Goal: Information Seeking & Learning: Find specific fact

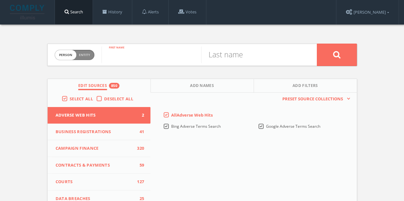
click at [135, 49] on input "text" at bounding box center [152, 55] width 100 height 17
paste input "[PERSON_NAME]"
type input "[PERSON_NAME]"
click at [226, 55] on input "text" at bounding box center [251, 55] width 100 height 17
paste input "[PERSON_NAME]"
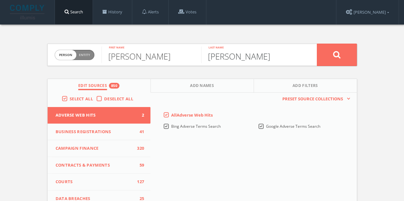
type input "[PERSON_NAME]"
click at [147, 58] on input "[PERSON_NAME]" at bounding box center [152, 55] width 100 height 17
type input "[PERSON_NAME]"
click at [110, 96] on span "Deselect All" at bounding box center [118, 99] width 29 height 6
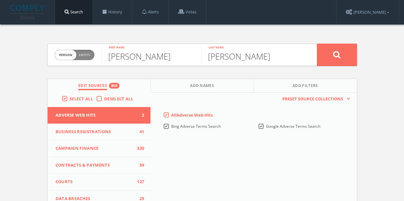
click at [0, 0] on input "Deselect All" at bounding box center [0, 0] width 0 height 0
click at [100, 143] on button "Campaign Finance 0" at bounding box center [99, 148] width 103 height 17
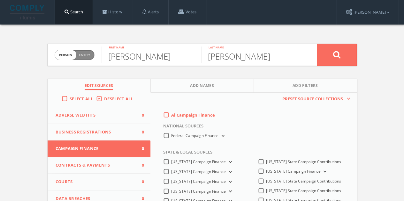
click at [171, 117] on label "All Campaign Finance" at bounding box center [193, 115] width 44 height 6
click at [0, 0] on Finance-all-0 "All Campaign Finance" at bounding box center [0, 0] width 0 height 0
click at [171, 136] on label "Federal Campaign Finance" at bounding box center [198, 136] width 54 height 6
click at [0, 0] on Finance-all "Federal Campaign Finance" at bounding box center [0, 0] width 0 height 0
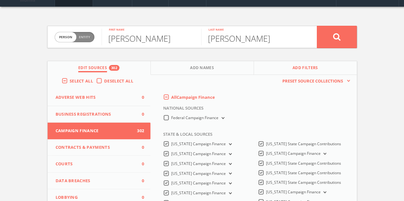
scroll to position [32, 0]
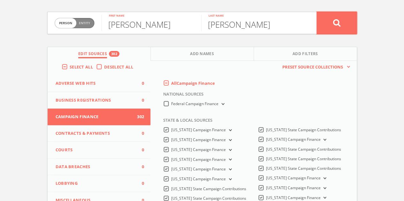
click at [340, 26] on icon at bounding box center [337, 23] width 8 height 8
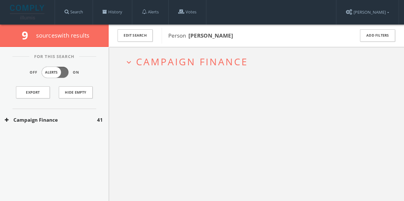
drag, startPoint x: 63, startPoint y: 120, endPoint x: 74, endPoint y: 109, distance: 16.5
click at [63, 120] on button "Campaign Finance" at bounding box center [51, 120] width 92 height 7
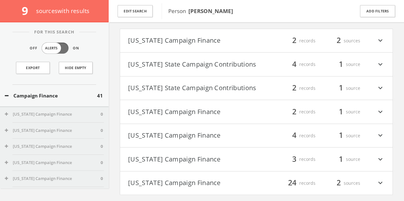
scroll to position [38, 0]
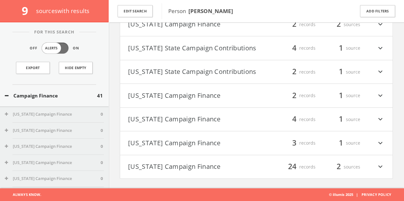
click at [203, 162] on button "[US_STATE] Campaign Finance" at bounding box center [192, 167] width 128 height 11
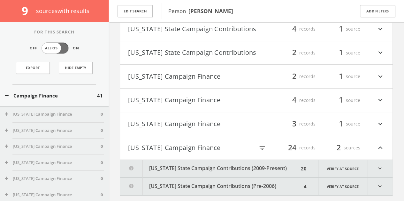
scroll to position [105, 0]
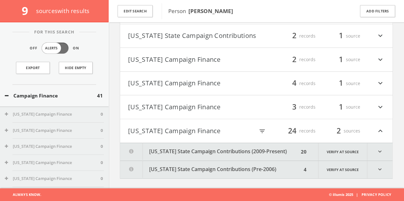
click at [280, 155] on button "[US_STATE] State Campaign Contributions (2009-Present)" at bounding box center [209, 152] width 179 height 18
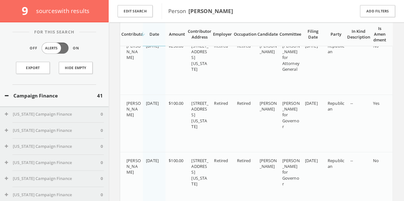
scroll to position [1285, 0]
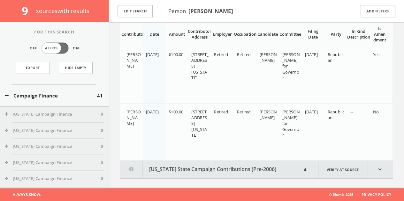
click at [0, 43] on div "For This Search Off Alerts On Export Hide Empty" at bounding box center [54, 58] width 109 height 53
click at [147, 11] on button "Edit Search" at bounding box center [134, 11] width 35 height 12
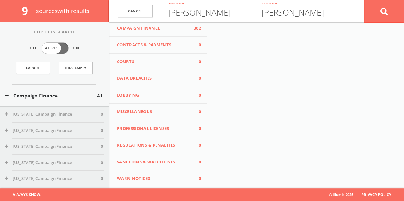
click at [161, 95] on span "Lobbying" at bounding box center [154, 95] width 74 height 6
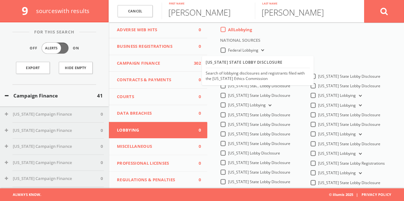
scroll to position [0, 0]
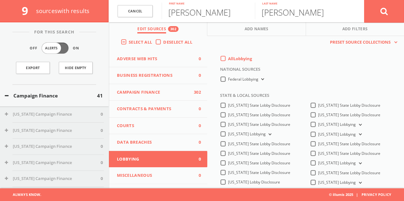
click at [228, 58] on label "All Lobbying" at bounding box center [240, 59] width 24 height 6
click at [0, 0] on input "All Lobbying" at bounding box center [0, 0] width 0 height 0
click at [374, 5] on button at bounding box center [384, 11] width 40 height 23
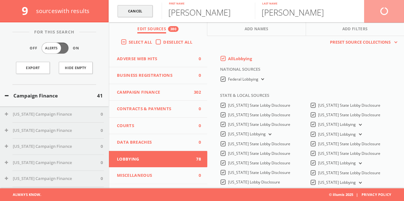
scroll to position [37, 0]
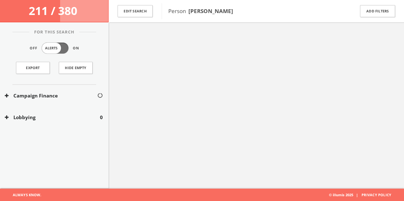
click at [61, 118] on button "Lobbying" at bounding box center [52, 117] width 95 height 7
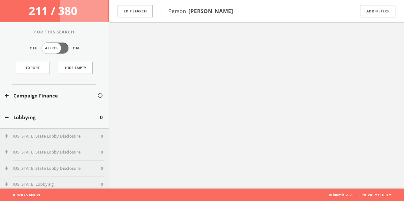
click at [61, 118] on button "Lobbying" at bounding box center [52, 117] width 95 height 7
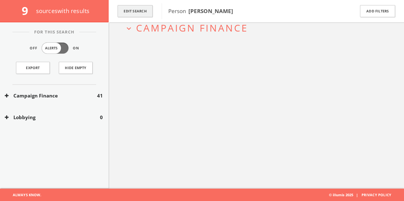
click at [144, 11] on button "Edit Search" at bounding box center [134, 11] width 35 height 12
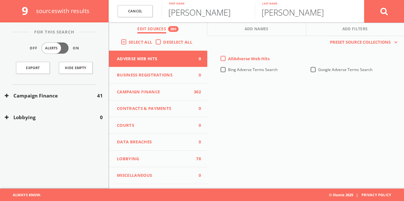
click at [191, 16] on input "[PERSON_NAME]" at bounding box center [208, 11] width 93 height 17
type input "Kent"
paste input "[PHONE_NUMBER]"
type input "0"
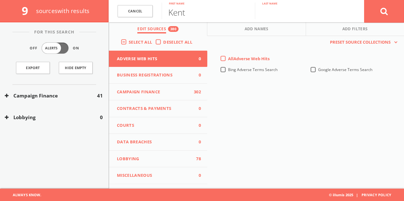
click at [283, 4] on input "text" at bounding box center [301, 11] width 93 height 17
paste input "[PERSON_NAME]"
type input "[PERSON_NAME]"
click at [381, 16] on button at bounding box center [384, 11] width 40 height 23
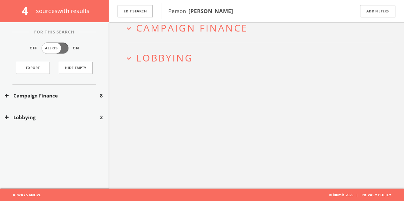
click at [73, 110] on div "Lobbying 2" at bounding box center [54, 118] width 109 height 22
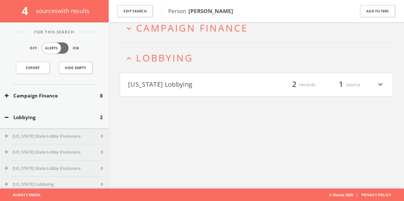
click at [173, 88] on button "[US_STATE] Lobbying" at bounding box center [192, 84] width 128 height 11
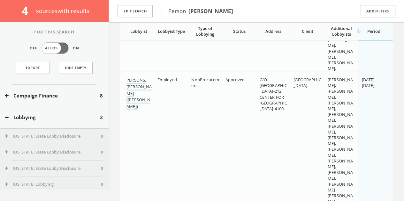
scroll to position [186, 0]
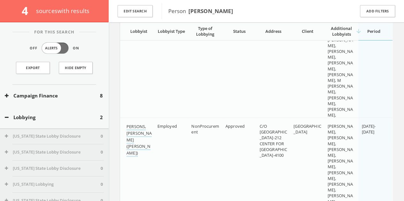
click at [53, 117] on button "Lobbying" at bounding box center [52, 117] width 95 height 7
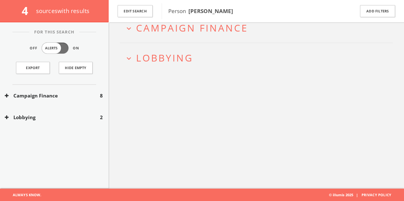
click at [58, 94] on button "Campaign Finance" at bounding box center [52, 95] width 95 height 7
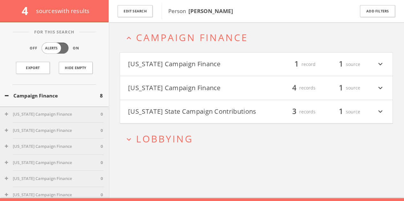
click at [212, 113] on button "[US_STATE] State Campaign Contributions" at bounding box center [192, 112] width 128 height 11
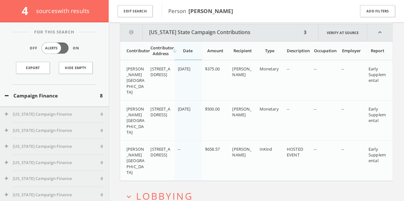
scroll to position [132, 0]
drag, startPoint x: 232, startPoint y: 67, endPoint x: 245, endPoint y: 74, distance: 14.9
click at [245, 74] on div "[PERSON_NAME]" at bounding box center [243, 70] width 22 height 11
copy span "[PERSON_NAME]"
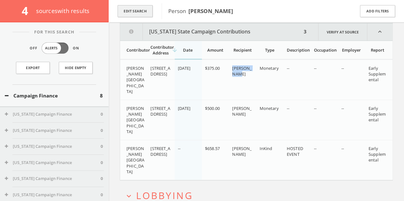
click at [142, 14] on button "Edit Search" at bounding box center [134, 11] width 35 height 12
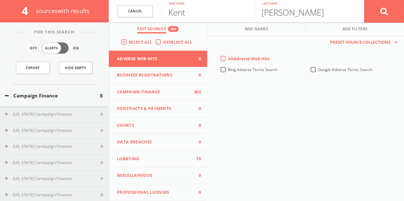
click at [200, 14] on input "Kent" at bounding box center [208, 11] width 93 height 17
type input "[PERSON_NAME]"
click at [364, 0] on button at bounding box center [384, 11] width 40 height 23
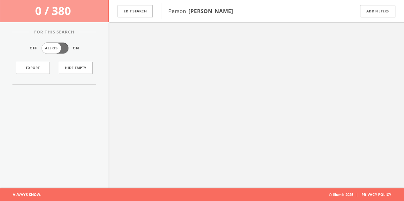
scroll to position [37, 0]
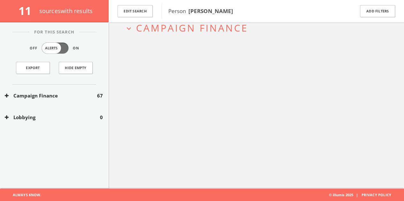
click at [68, 97] on button "Campaign Finance" at bounding box center [51, 95] width 92 height 7
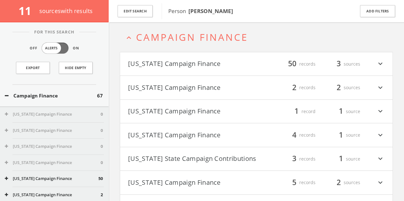
scroll to position [27, 0]
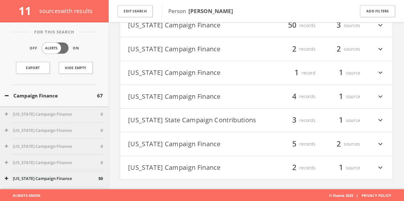
click at [245, 49] on button "[US_STATE] Campaign Finance" at bounding box center [192, 49] width 128 height 11
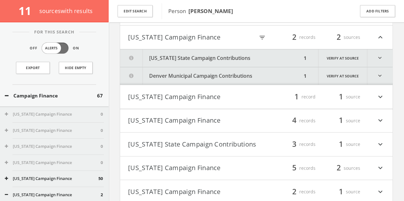
click at [216, 61] on button "[US_STATE] State Campaign Contributions" at bounding box center [211, 58] width 182 height 18
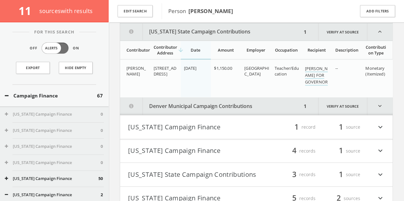
click at [210, 108] on button "Denver Municipal Campaign Contributions" at bounding box center [211, 107] width 182 height 18
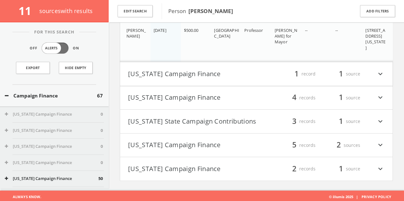
scroll to position [223, 0]
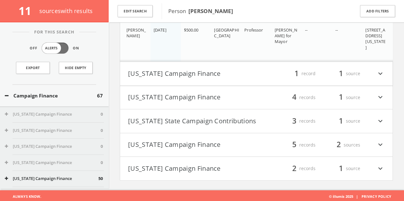
click at [262, 113] on h4 "[US_STATE] State Campaign Contributions filter_list 3 records 1 source expand_m…" at bounding box center [256, 122] width 272 height 24
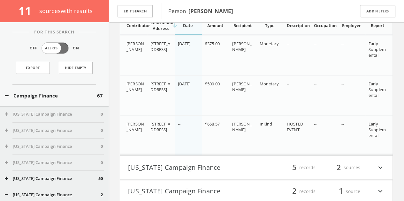
scroll to position [383, 0]
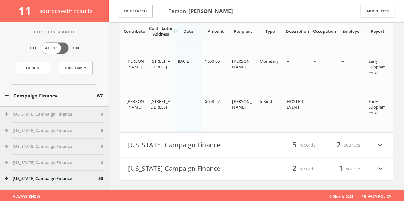
click at [80, 106] on div "Campaign Finance 67" at bounding box center [54, 96] width 109 height 22
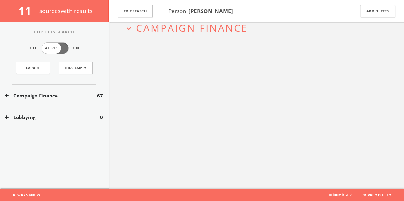
click at [68, 96] on button "Campaign Finance" at bounding box center [51, 95] width 92 height 7
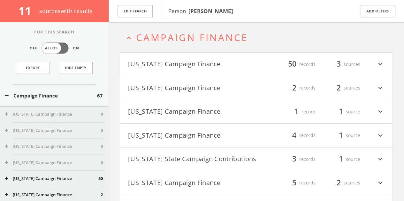
click at [208, 158] on button "[US_STATE] State Campaign Contributions" at bounding box center [192, 159] width 128 height 11
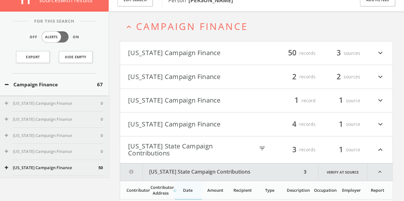
scroll to position [0, 0]
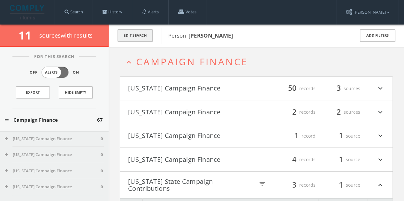
click at [139, 35] on button "Edit Search" at bounding box center [134, 35] width 35 height 12
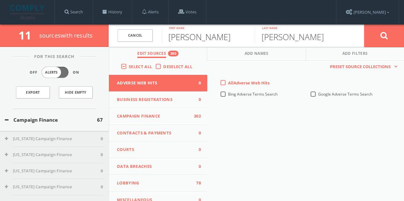
click at [180, 34] on input "[PERSON_NAME]" at bounding box center [208, 35] width 93 height 17
paste input "[PERSON_NAME]"
drag, startPoint x: 195, startPoint y: 39, endPoint x: 362, endPoint y: 36, distance: 166.7
click at [366, 36] on form "Cancel [PERSON_NAME] First name [PERSON_NAME] Last name Cancel" at bounding box center [256, 36] width 295 height 22
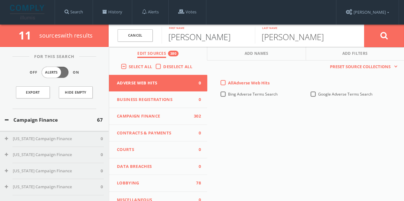
type input "[PERSON_NAME]"
click at [312, 38] on input "[PERSON_NAME]" at bounding box center [301, 35] width 93 height 17
paste input "[PERSON_NAME]"
drag, startPoint x: 301, startPoint y: 40, endPoint x: 117, endPoint y: 50, distance: 185.1
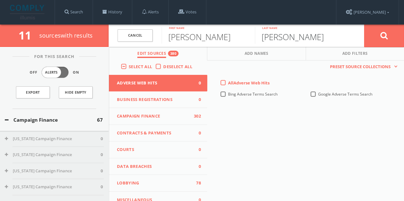
click at [117, 47] on div "Cancel [PERSON_NAME] First name [PERSON_NAME] Last name Cancel Edit Sources 380…" at bounding box center [256, 36] width 295 height 22
type input "Slyke"
click at [373, 37] on button at bounding box center [384, 35] width 40 height 23
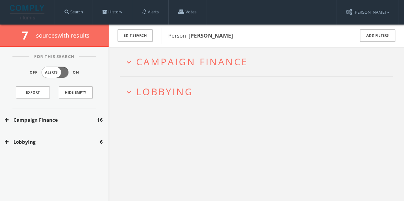
click at [82, 136] on div "Lobbying 6" at bounding box center [54, 142] width 109 height 22
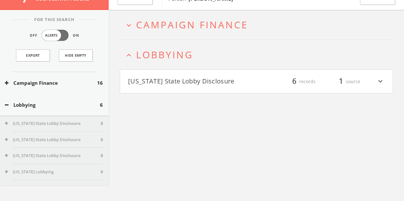
click at [212, 90] on h4 "[US_STATE] State Lobby Disclosure filter_list 6 records 1 source expand_more" at bounding box center [256, 82] width 272 height 24
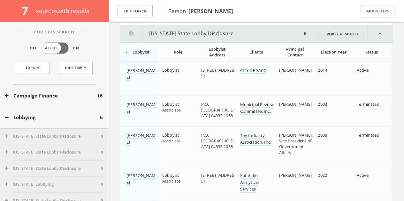
scroll to position [111, 0]
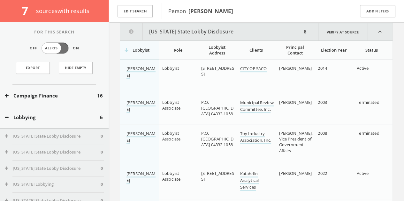
click at [61, 119] on button "Lobbying" at bounding box center [52, 117] width 95 height 7
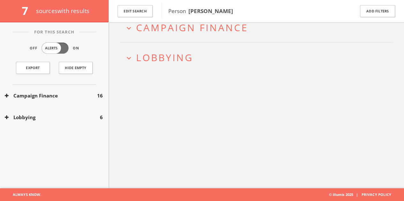
scroll to position [37, 0]
click at [52, 121] on div "Lobbying 6" at bounding box center [54, 118] width 109 height 22
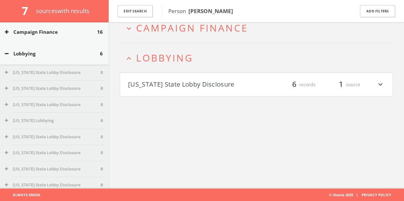
scroll to position [0, 0]
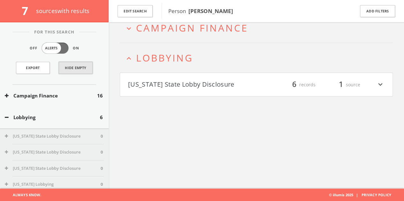
click at [64, 66] on button "Hide Empty" at bounding box center [76, 68] width 34 height 12
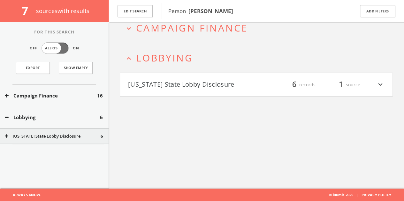
click at [66, 93] on button "Campaign Finance" at bounding box center [51, 95] width 92 height 7
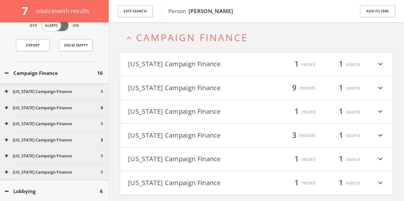
scroll to position [64, 0]
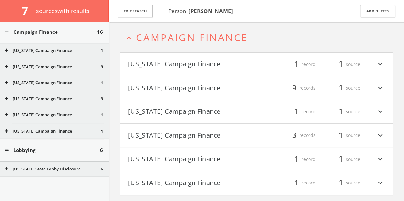
click at [58, 98] on button "[US_STATE] Campaign Finance" at bounding box center [53, 99] width 96 height 6
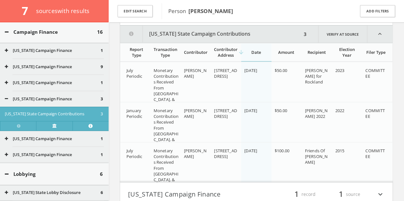
scroll to position [152, 0]
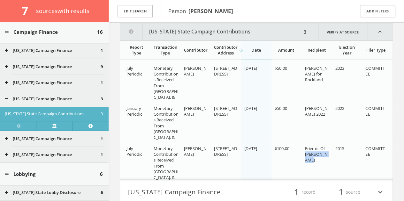
drag, startPoint x: 308, startPoint y: 155, endPoint x: 322, endPoint y: 160, distance: 15.2
click at [322, 160] on td "Friends Of [PERSON_NAME]" at bounding box center [317, 166] width 30 height 52
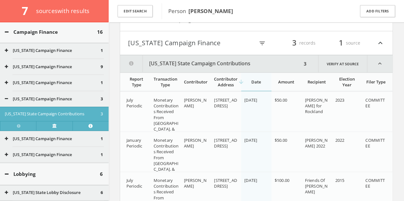
click at [388, 42] on h4 "[US_STATE] Campaign Finance filter_list 3 records 1 source expand_less" at bounding box center [256, 43] width 272 height 24
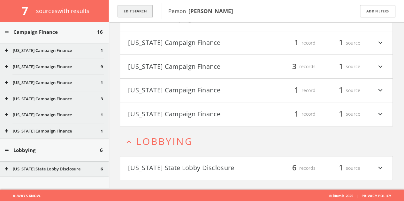
click at [141, 10] on button "Edit Search" at bounding box center [134, 11] width 35 height 12
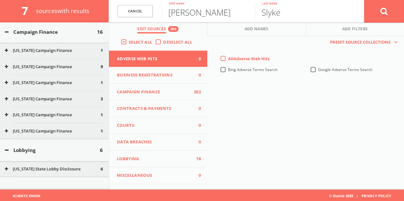
click at [207, 15] on input "[PERSON_NAME]" at bounding box center [208, 11] width 93 height 17
paste input "[PERSON_NAME]"
drag, startPoint x: 206, startPoint y: 12, endPoint x: 372, endPoint y: 19, distance: 166.5
click at [371, 19] on form "Cancel [PERSON_NAME] First name Slyke Last name Cancel" at bounding box center [256, 11] width 295 height 22
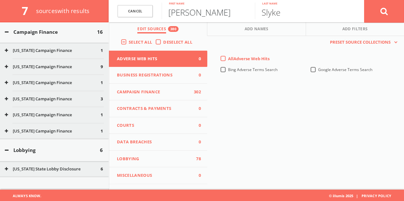
type input "[PERSON_NAME]"
click at [319, 11] on input "Slyke" at bounding box center [301, 11] width 93 height 17
paste input "[PERSON_NAME]"
drag, startPoint x: 300, startPoint y: 11, endPoint x: 132, endPoint y: 13, distance: 168.6
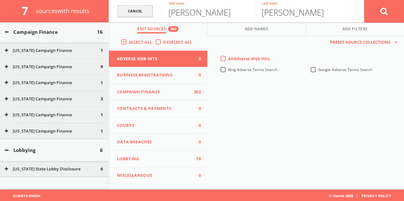
click at [149, 13] on form "Cancel [PERSON_NAME] First name [PERSON_NAME] Last name Cancel" at bounding box center [256, 11] width 295 height 22
type input "[PERSON_NAME]"
click at [364, 0] on button at bounding box center [384, 11] width 40 height 23
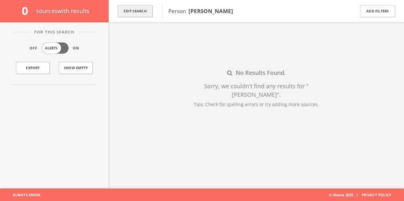
click at [132, 9] on button "Edit Search" at bounding box center [134, 11] width 35 height 12
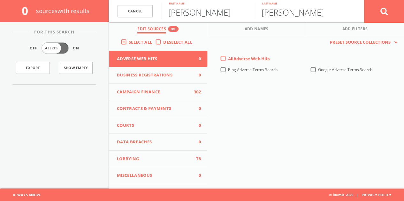
click at [173, 10] on input "[PERSON_NAME]" at bounding box center [208, 11] width 93 height 17
paste input "[PERSON_NAME]"
drag, startPoint x: 193, startPoint y: 15, endPoint x: 404, endPoint y: 29, distance: 211.8
click at [374, 22] on div "Cancel [PERSON_NAME] First name [PERSON_NAME] Last name Cancel Edit Sources 380…" at bounding box center [256, 11] width 295 height 22
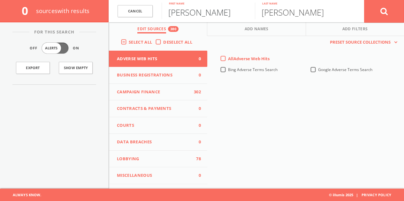
type input "[PERSON_NAME]"
click at [309, 9] on input "[PERSON_NAME]" at bounding box center [301, 11] width 93 height 17
paste input "[PERSON_NAME]"
click at [289, 13] on input "McKelvieTracy Barlok" at bounding box center [301, 11] width 93 height 17
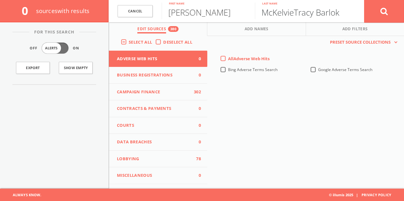
click at [289, 13] on input "McKelvieTracy Barlok" at bounding box center [301, 11] width 93 height 17
paste input "text"
drag, startPoint x: 285, startPoint y: 12, endPoint x: 203, endPoint y: 12, distance: 81.7
click at [207, 12] on form "Cancel [PERSON_NAME] First name [PERSON_NAME] Last name Cancel" at bounding box center [256, 11] width 295 height 22
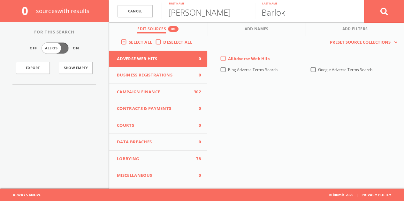
type input "Barlok"
click at [382, 11] on icon at bounding box center [384, 11] width 8 height 8
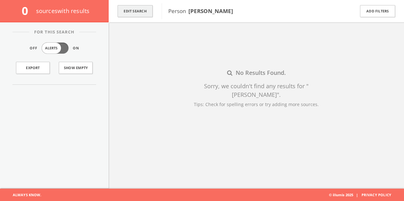
click at [144, 9] on button "Edit Search" at bounding box center [134, 11] width 35 height 12
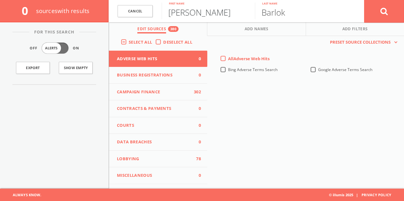
click at [183, 18] on input "[PERSON_NAME]" at bounding box center [208, 11] width 93 height 17
paste input "[PHONE_NUMBER]"
click at [196, 12] on input "[PHONE_NUMBER]" at bounding box center [208, 11] width 93 height 17
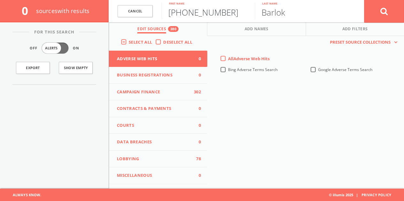
click at [196, 12] on input "[PHONE_NUMBER]" at bounding box center [208, 11] width 93 height 17
click at [196, 12] on input "Kennet" at bounding box center [208, 11] width 93 height 17
type input "[PERSON_NAME]"
paste input "[PERSON_NAME]"
type input "[PERSON_NAME]"
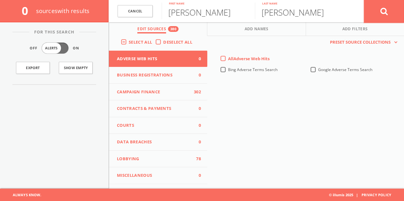
click at [374, 18] on button at bounding box center [384, 11] width 40 height 23
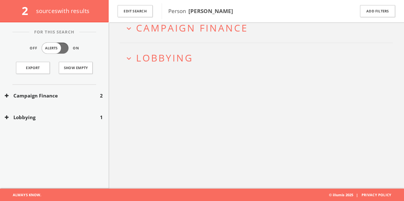
drag, startPoint x: 188, startPoint y: 12, endPoint x: 243, endPoint y: 11, distance: 54.9
click at [243, 11] on span "Person [PERSON_NAME]" at bounding box center [257, 11] width 178 height 8
copy span "[PERSON_NAME]"
click at [90, 117] on button "Lobbying" at bounding box center [52, 117] width 95 height 7
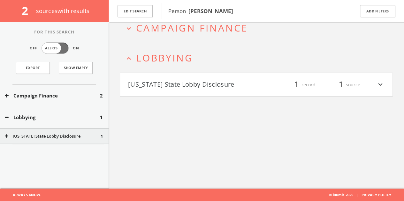
click at [160, 80] on button "[US_STATE] State Lobby Disclosure" at bounding box center [192, 84] width 128 height 11
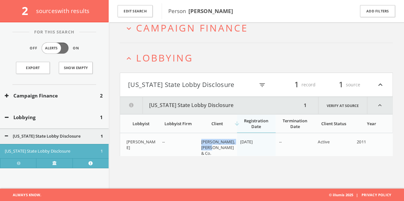
drag, startPoint x: 201, startPoint y: 142, endPoint x: 215, endPoint y: 147, distance: 14.7
click at [215, 147] on div "[PERSON_NAME], [PERSON_NAME] & Co." at bounding box center [218, 148] width 34 height 18
copy span "[PERSON_NAME], [PERSON_NAME] & Co."
click at [60, 90] on div "Campaign Finance 2" at bounding box center [54, 96] width 109 height 22
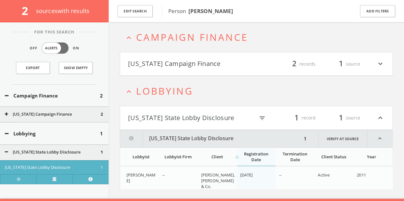
scroll to position [27, 0]
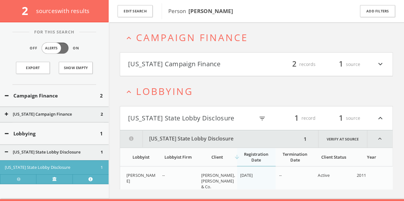
click at [192, 65] on html "Search History Alerts Votes [PERSON_NAME] Edit Profile Change Password Security…" at bounding box center [202, 93] width 404 height 240
click at [141, 15] on button "Edit Search" at bounding box center [134, 11] width 35 height 12
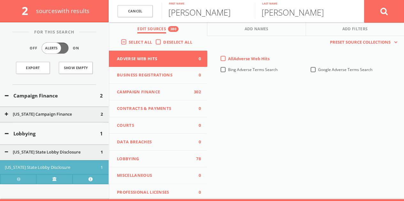
click at [185, 14] on input "[PERSON_NAME]" at bounding box center [208, 11] width 93 height 17
type input "[PERSON_NAME]"
type input "Golden"
click at [364, 0] on button at bounding box center [384, 11] width 40 height 23
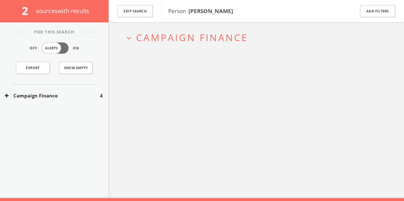
click at [78, 92] on button "Campaign Finance" at bounding box center [52, 95] width 95 height 7
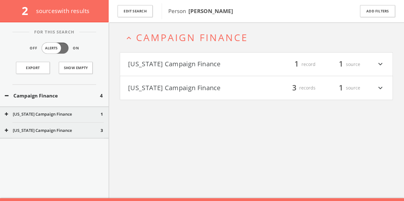
click at [64, 116] on button "[US_STATE] Campaign Finance" at bounding box center [53, 114] width 96 height 6
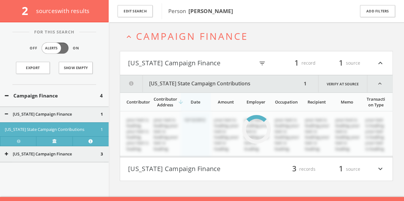
scroll to position [37, 0]
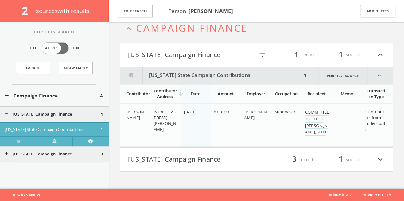
click at [35, 119] on div "[US_STATE] Campaign Finance 1" at bounding box center [54, 115] width 109 height 16
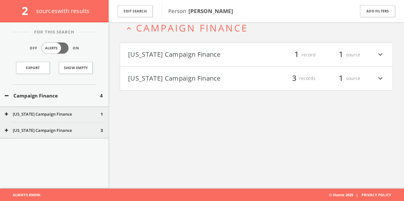
click at [51, 96] on button "Campaign Finance" at bounding box center [52, 95] width 95 height 7
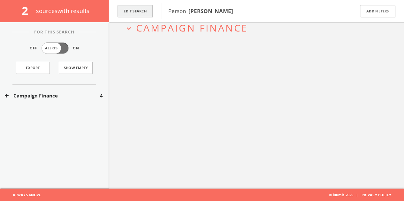
click at [138, 11] on button "Edit Search" at bounding box center [134, 11] width 35 height 12
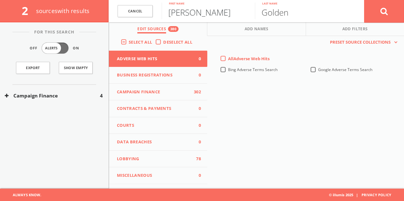
click at [178, 12] on input "[PERSON_NAME]" at bounding box center [208, 11] width 93 height 17
type input "[PERSON_NAME]"
click at [392, 19] on button at bounding box center [384, 11] width 40 height 23
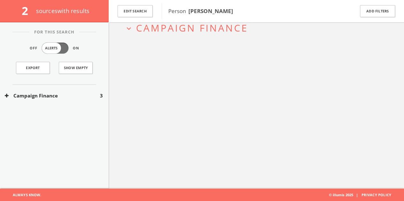
click at [80, 93] on button "Campaign Finance" at bounding box center [52, 95] width 95 height 7
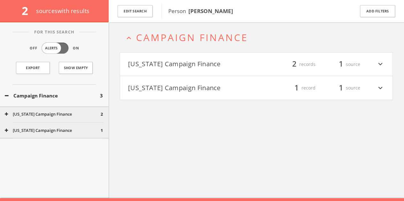
click at [264, 56] on h4 "[US_STATE] Campaign Finance filter_list 2 records 1 source expand_more" at bounding box center [256, 65] width 272 height 24
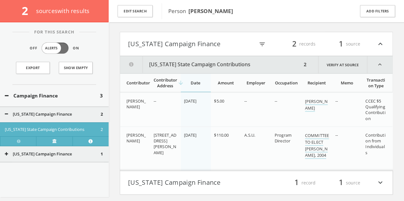
scroll to position [63, 0]
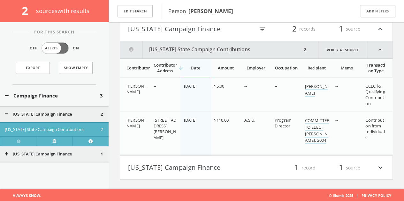
click at [71, 93] on button "Campaign Finance" at bounding box center [52, 95] width 95 height 7
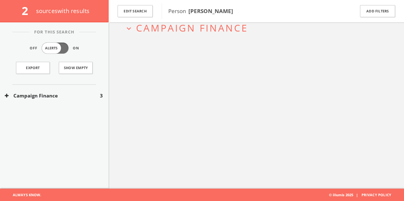
click at [69, 99] on div "Campaign Finance 3" at bounding box center [54, 96] width 109 height 22
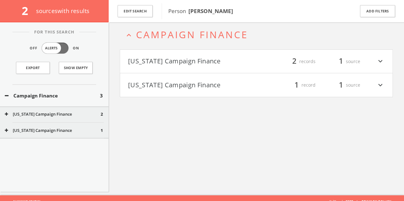
click at [52, 126] on div "[US_STATE] Campaign Finance 1" at bounding box center [54, 131] width 109 height 16
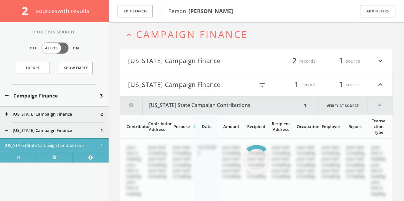
scroll to position [37, 0]
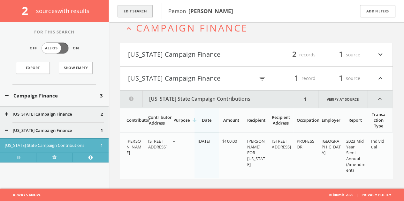
click at [141, 15] on button "Edit Search" at bounding box center [134, 11] width 35 height 12
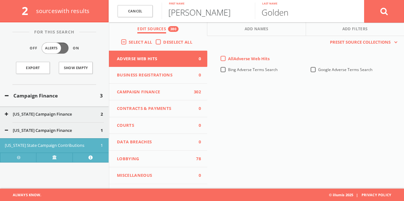
click at [194, 7] on input "[PERSON_NAME]" at bounding box center [208, 11] width 93 height 17
paste input "[GEOGRAPHIC_DATA]"
click at [215, 14] on input "[GEOGRAPHIC_DATA]" at bounding box center [208, 11] width 93 height 17
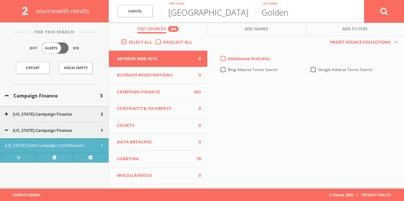
click at [215, 14] on input "[GEOGRAPHIC_DATA]" at bounding box center [208, 11] width 93 height 17
type input "[PERSON_NAME]"
click at [364, 0] on button at bounding box center [384, 11] width 40 height 23
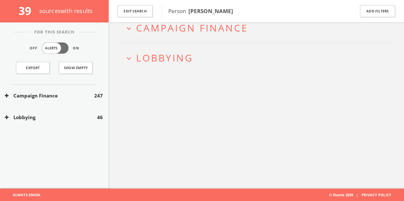
click at [84, 111] on div "Lobbying 46" at bounding box center [54, 118] width 109 height 22
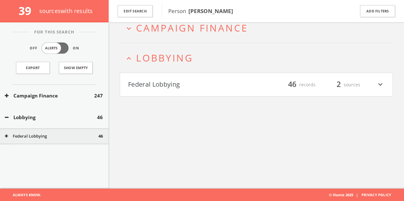
click at [202, 76] on h4 "Federal Lobbying filter_list 46 records 2 sources expand_more" at bounding box center [256, 85] width 272 height 24
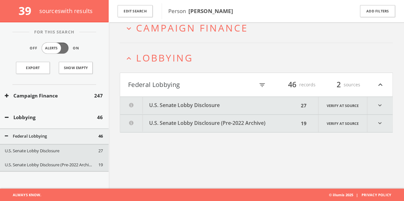
click at [197, 112] on button "U.S. Senate Lobby Disclosure" at bounding box center [209, 106] width 179 height 18
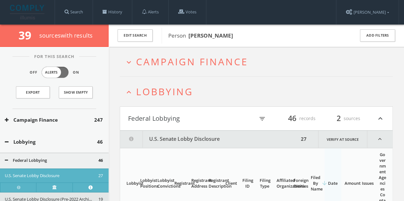
scroll to position [155, 0]
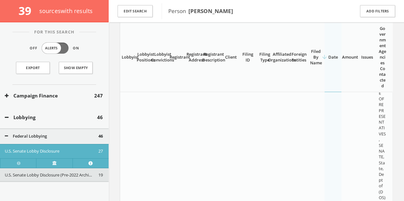
click at [55, 169] on div "U.S. Senate Lobby Disclosure (Pre-2022 Archive) 19" at bounding box center [54, 176] width 109 height 14
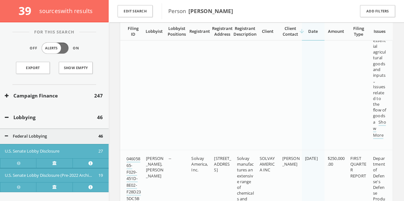
scroll to position [8640, 0]
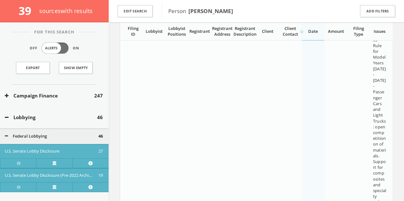
click at [23, 130] on div "Federal Lobbying 46" at bounding box center [54, 137] width 109 height 16
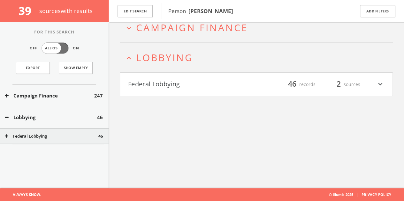
scroll to position [37, 0]
click at [24, 116] on button "Lobbying" at bounding box center [51, 117] width 92 height 7
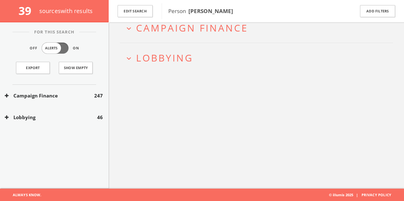
click at [25, 114] on button "Lobbying" at bounding box center [51, 117] width 92 height 7
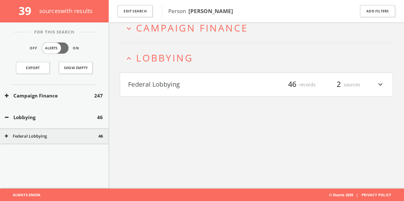
click at [25, 114] on button "Lobbying" at bounding box center [51, 117] width 92 height 7
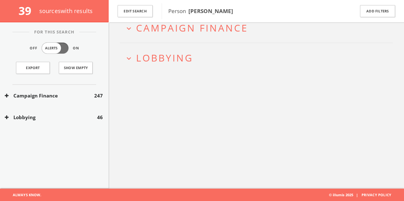
click at [28, 104] on div "Campaign Finance 247" at bounding box center [54, 96] width 109 height 22
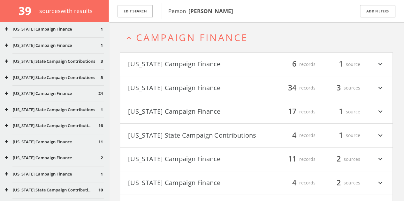
scroll to position [192, 0]
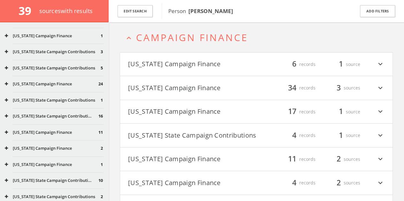
click at [52, 145] on div "[US_STATE] Campaign Finance 2" at bounding box center [54, 149] width 109 height 16
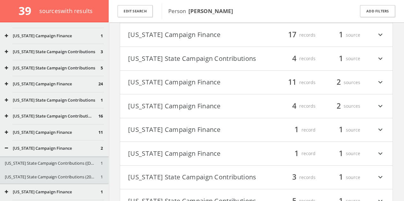
click at [51, 137] on div "[US_STATE] Campaign Finance 11" at bounding box center [54, 133] width 109 height 16
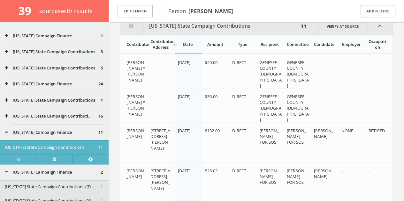
click at [43, 174] on button "[US_STATE] Campaign Finance" at bounding box center [53, 173] width 96 height 6
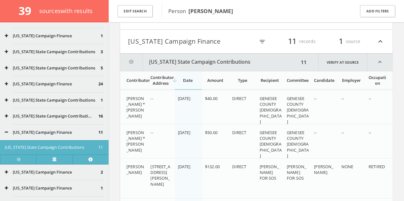
scroll to position [303, 0]
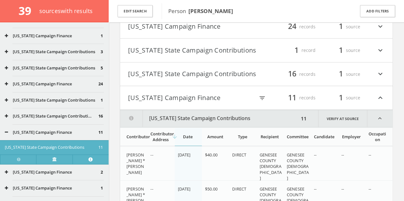
click at [165, 103] on button "[US_STATE] Campaign Finance" at bounding box center [191, 98] width 126 height 11
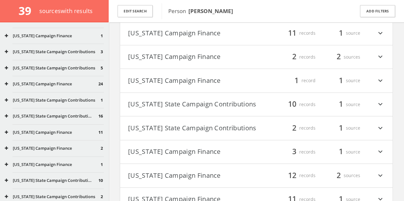
scroll to position [399, 0]
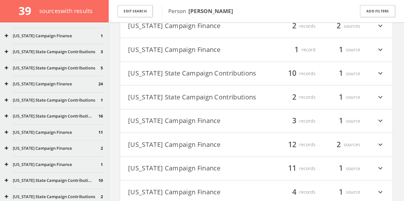
click at [192, 150] on button "[US_STATE] Campaign Finance" at bounding box center [192, 145] width 128 height 11
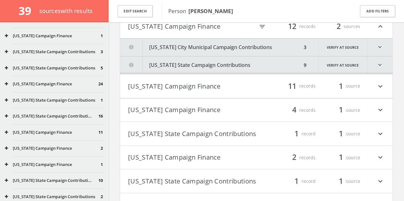
click at [203, 49] on button "[US_STATE] City Municipal Campaign Contributions" at bounding box center [211, 48] width 182 height 18
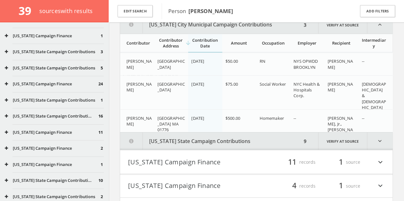
scroll to position [541, 0]
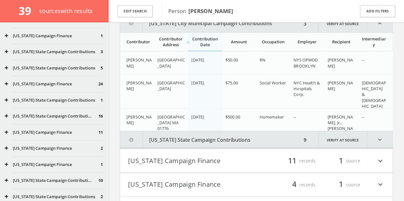
click at [226, 145] on button "[US_STATE] State Campaign Contributions" at bounding box center [211, 140] width 182 height 18
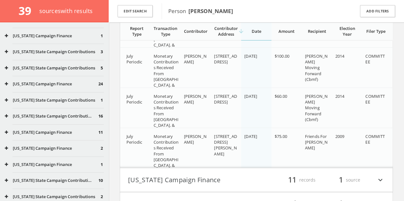
scroll to position [912, 0]
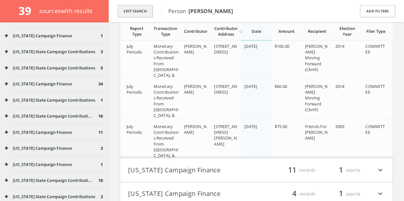
click at [138, 9] on button "Edit Search" at bounding box center [134, 11] width 35 height 12
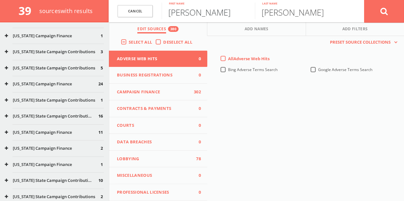
click at [197, 15] on input "[PERSON_NAME]" at bounding box center [208, 11] width 93 height 17
paste input "[PERSON_NAME]"
drag, startPoint x: 188, startPoint y: 15, endPoint x: 345, endPoint y: 23, distance: 156.9
click at [340, 22] on div "Cancel [PERSON_NAME] First name [PERSON_NAME] Last name Cancel Edit Sources 380…" at bounding box center [256, 11] width 295 height 22
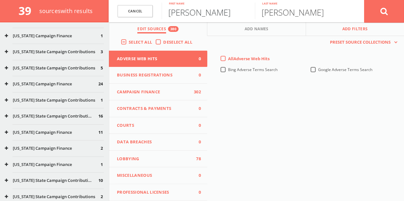
type input "[PERSON_NAME]"
click at [345, 23] on button "Add Filters" at bounding box center [355, 29] width 98 height 14
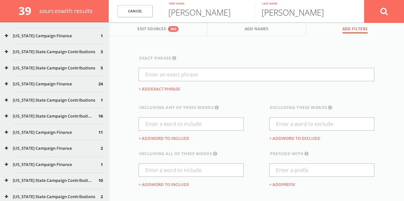
click at [305, 15] on input "[PERSON_NAME]" at bounding box center [301, 11] width 93 height 17
type input "a"
type input "[PERSON_NAME]"
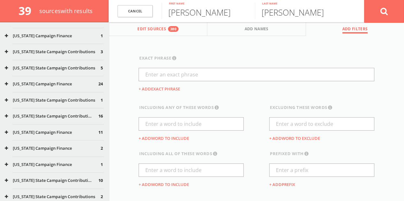
click at [159, 34] on button "Edit Sources 380" at bounding box center [158, 29] width 98 height 14
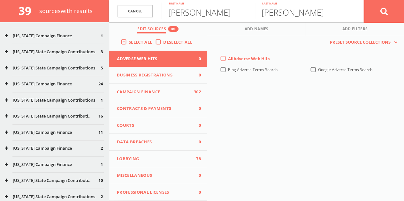
click at [377, 15] on button at bounding box center [384, 11] width 40 height 23
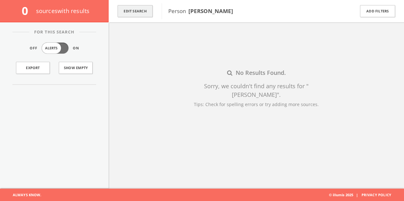
click at [136, 16] on button "Edit Search" at bounding box center [134, 11] width 35 height 12
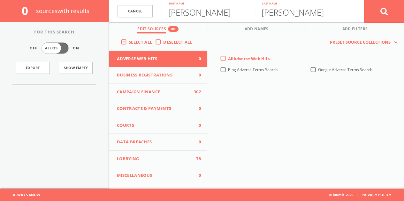
click at [178, 14] on input "[PERSON_NAME]" at bounding box center [208, 11] width 93 height 17
type input "[PERSON_NAME]"
type input "m"
type input "Momtaz"
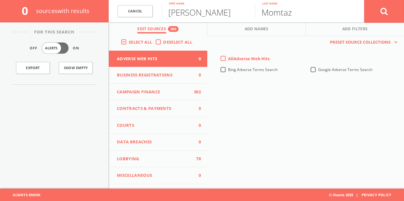
click at [364, 0] on button at bounding box center [384, 11] width 40 height 23
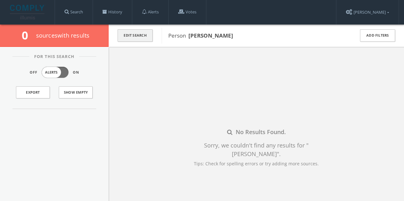
click at [143, 32] on button "Edit Search" at bounding box center [134, 35] width 35 height 12
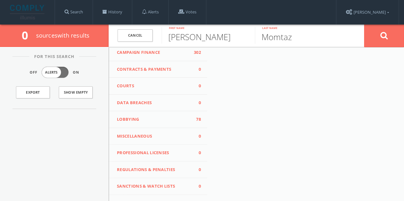
click at [159, 121] on span "Lobbying" at bounding box center [154, 120] width 74 height 6
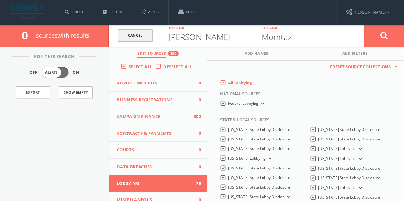
click at [130, 35] on link "Cancel" at bounding box center [134, 35] width 35 height 12
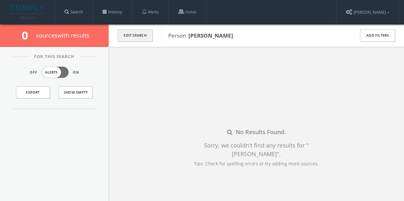
click at [130, 35] on button "Edit Search" at bounding box center [134, 35] width 35 height 12
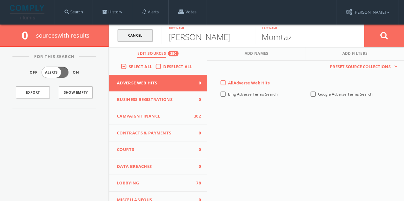
click at [130, 32] on link "Cancel" at bounding box center [134, 35] width 35 height 12
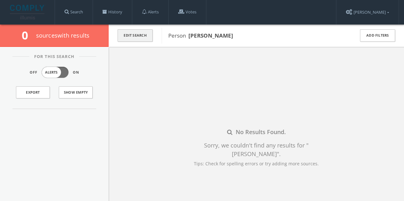
click at [140, 36] on button "Edit Search" at bounding box center [134, 35] width 35 height 12
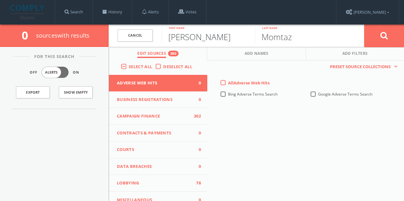
click at [186, 36] on input "[PERSON_NAME]" at bounding box center [208, 35] width 93 height 17
type input "Jordan"
paste input "[PERSON_NAME]"
drag, startPoint x: 287, startPoint y: 37, endPoint x: 179, endPoint y: 44, distance: 108.1
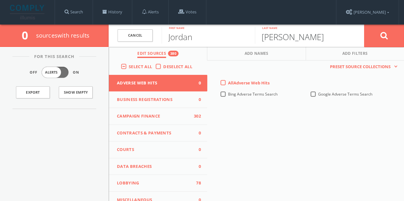
click at [179, 44] on form "Cancel [PERSON_NAME] First name [PERSON_NAME] Last name [PERSON_NAME]" at bounding box center [256, 36] width 295 height 22
type input "[PERSON_NAME]"
click at [398, 44] on button at bounding box center [384, 35] width 40 height 23
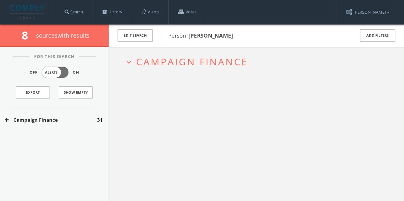
click at [88, 118] on button "Campaign Finance" at bounding box center [51, 120] width 92 height 7
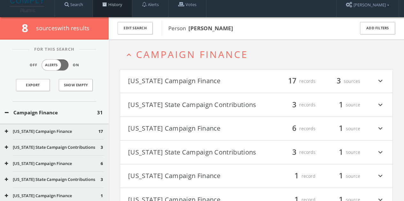
scroll to position [24, 0]
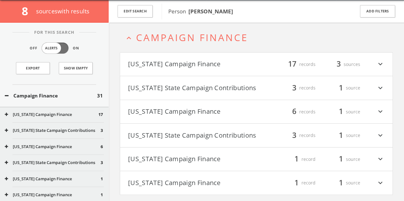
click at [75, 92] on div "Campaign Finance 31" at bounding box center [54, 96] width 109 height 22
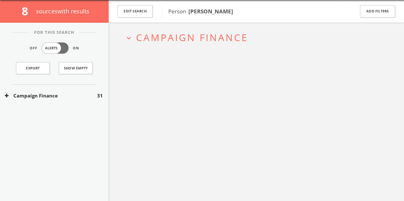
click at [72, 94] on button "Campaign Finance" at bounding box center [51, 95] width 92 height 7
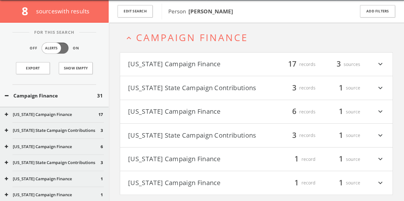
scroll to position [40, 0]
